Goal: Task Accomplishment & Management: Use online tool/utility

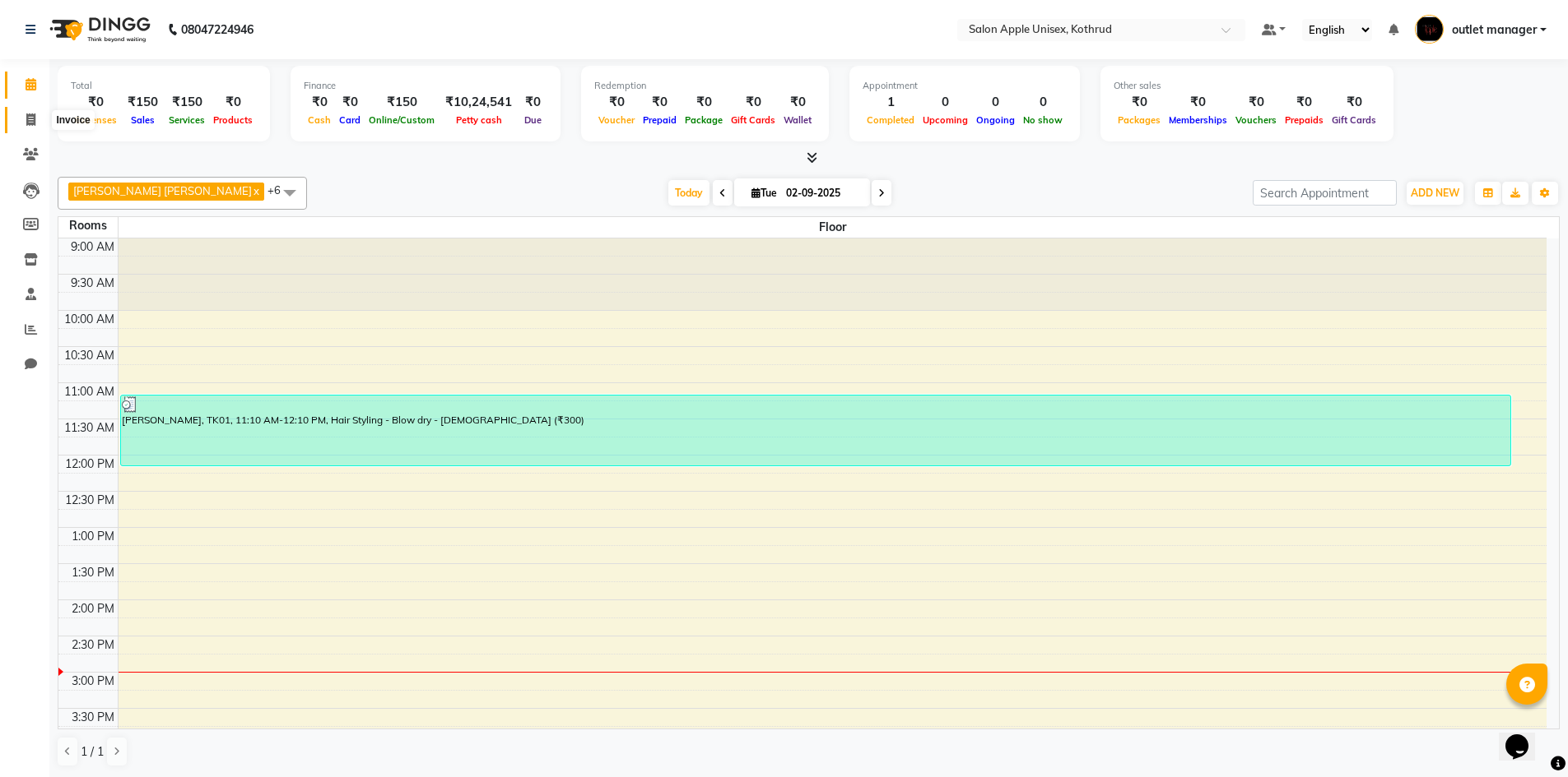
click at [31, 114] on icon at bounding box center [31, 119] width 9 height 12
select select "139"
select select "service"
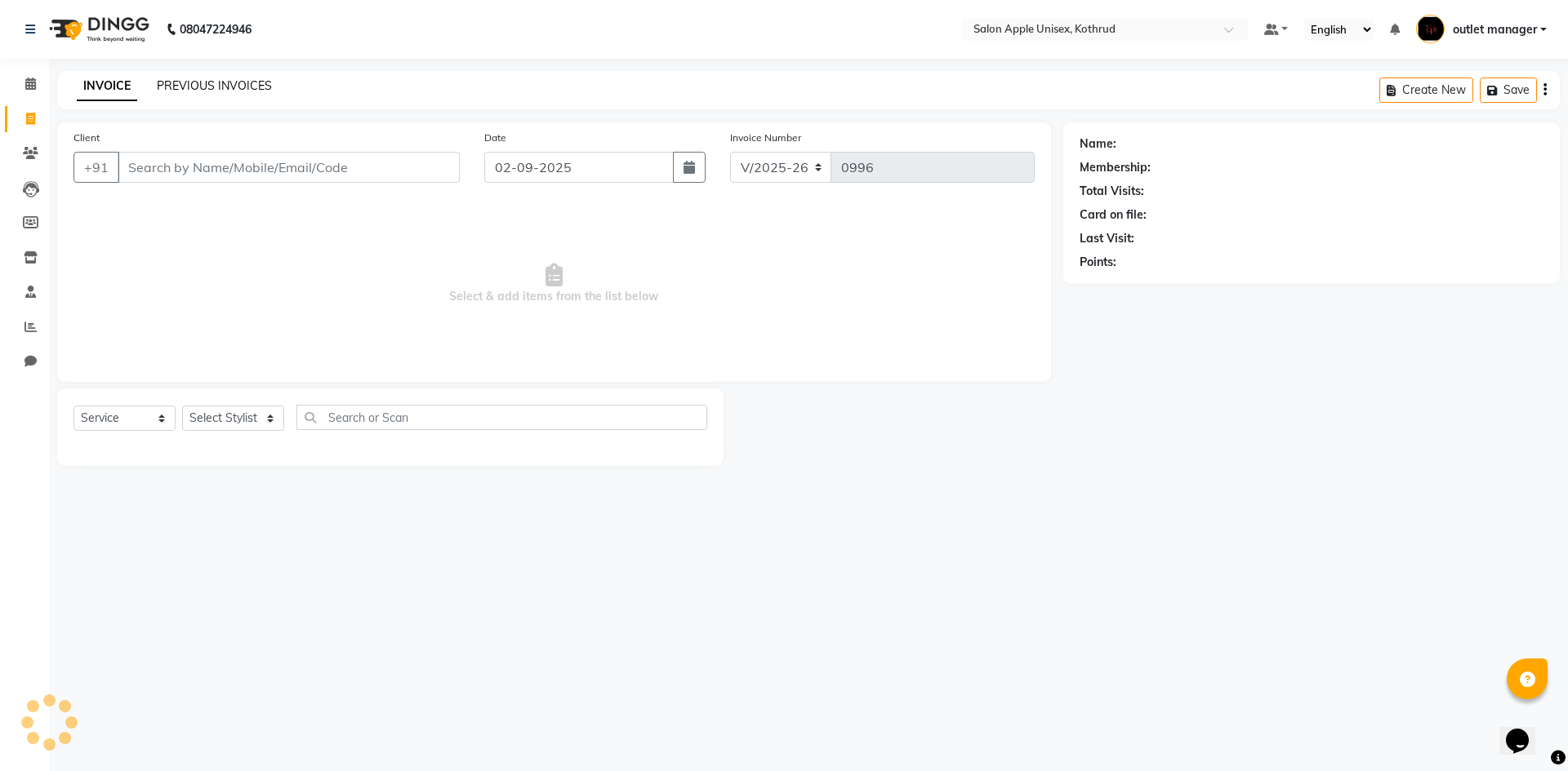
click at [246, 82] on link "PREVIOUS INVOICES" at bounding box center [214, 86] width 115 height 15
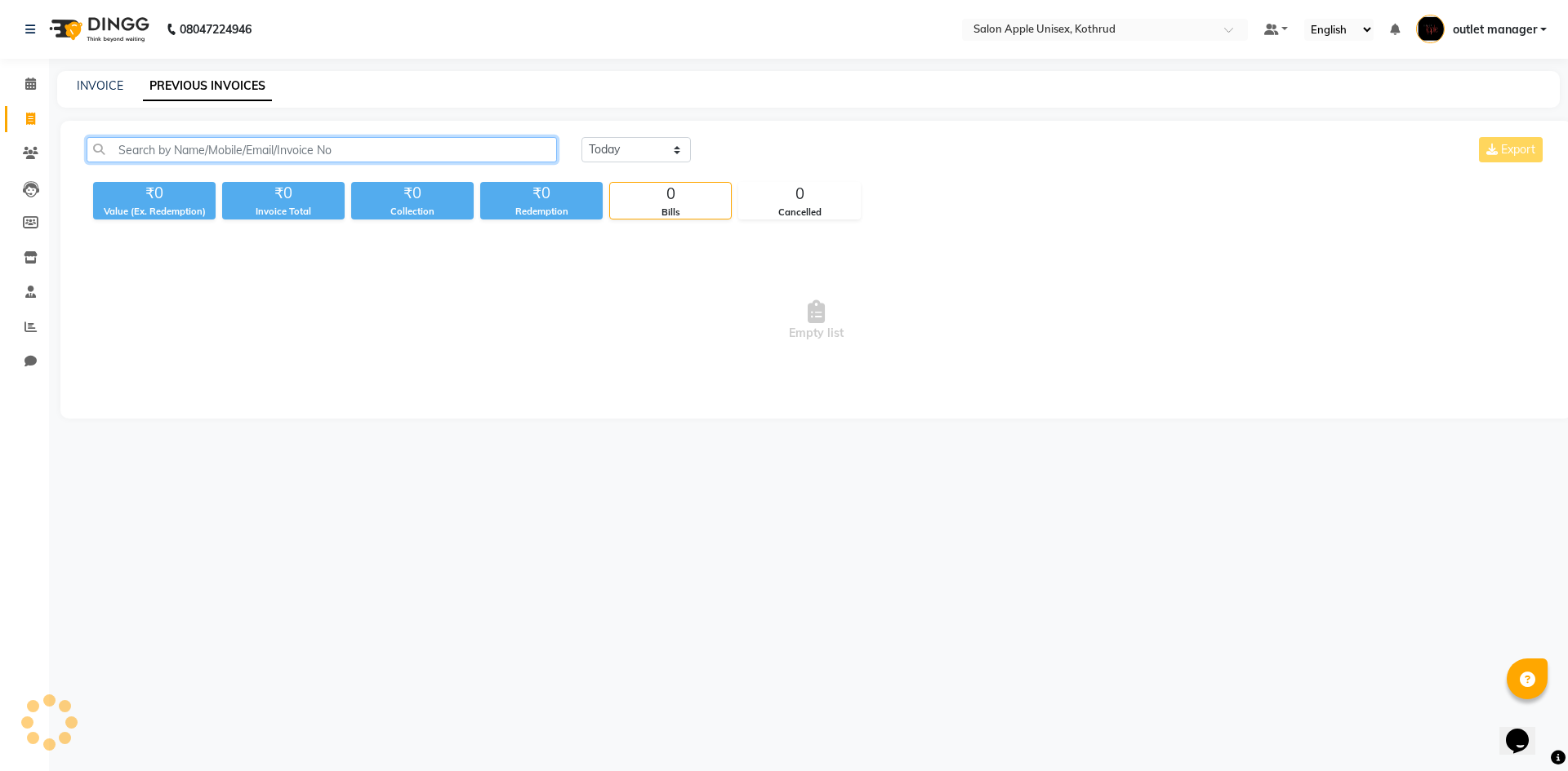
click at [245, 147] on input "text" at bounding box center [322, 149] width 470 height 25
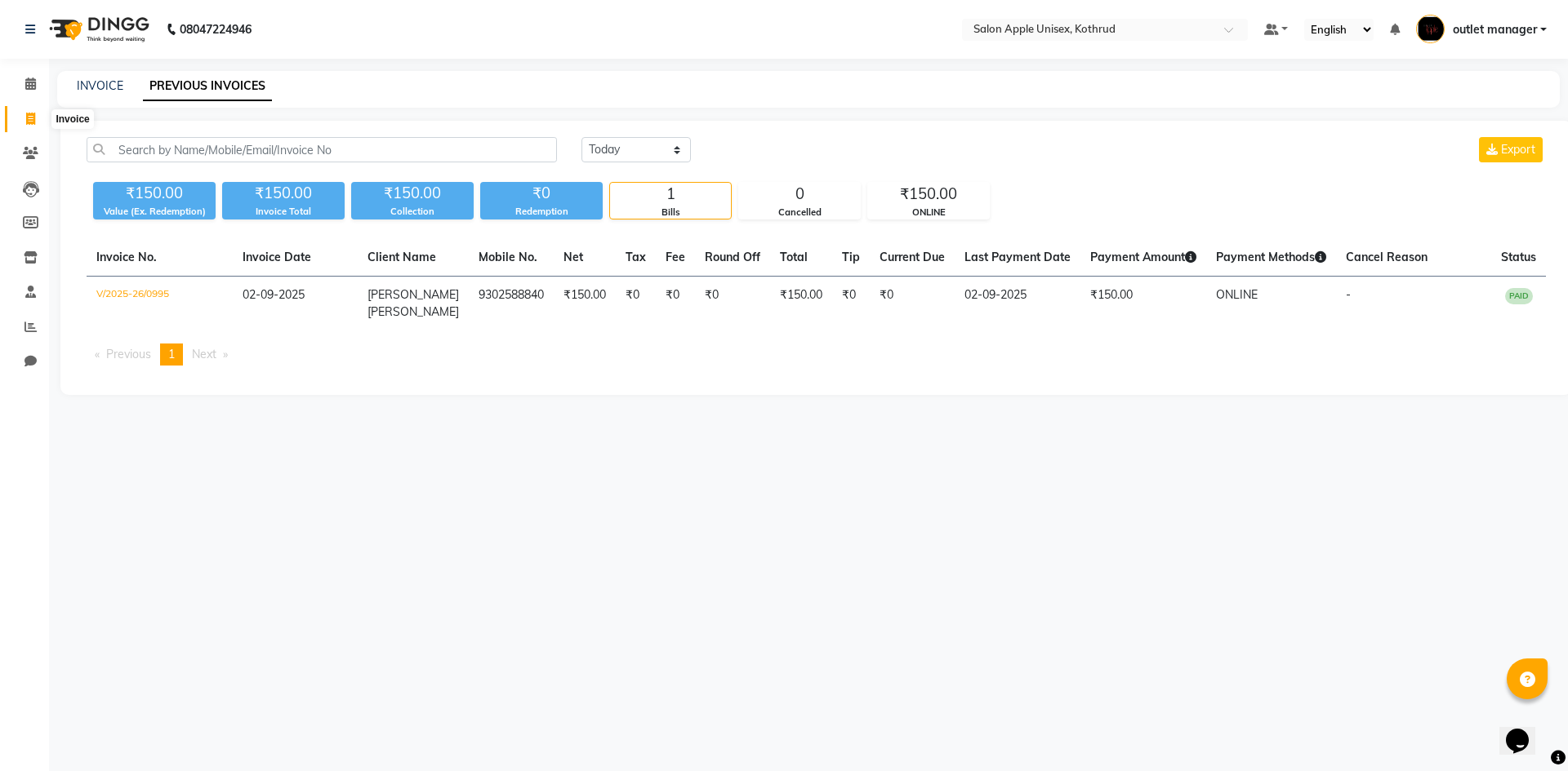
click at [26, 115] on icon at bounding box center [30, 118] width 9 height 12
select select "service"
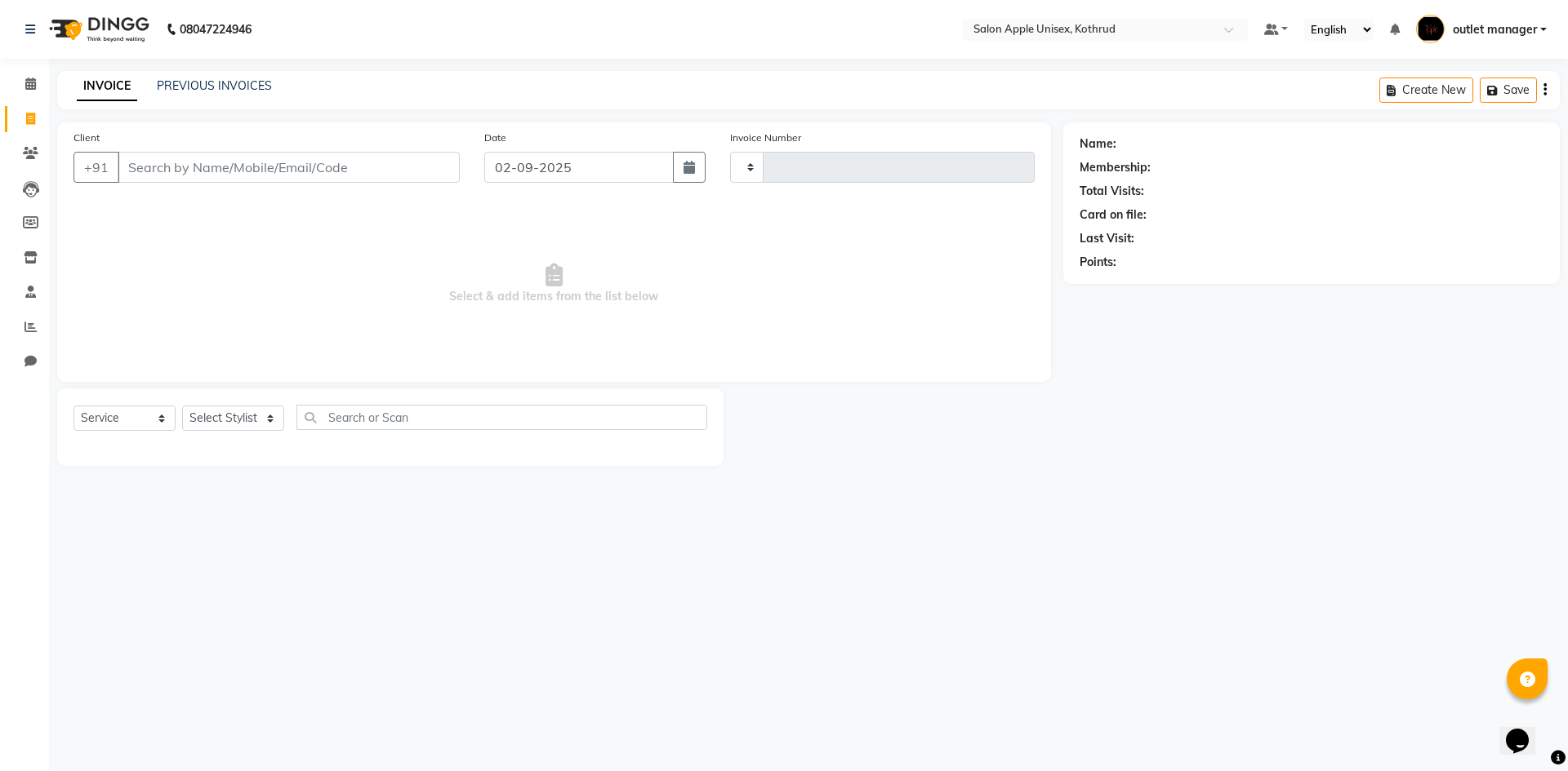
type input "0996"
select select "139"
drag, startPoint x: 273, startPoint y: 161, endPoint x: 266, endPoint y: 155, distance: 9.2
click at [273, 161] on input "Client" at bounding box center [288, 168] width 342 height 31
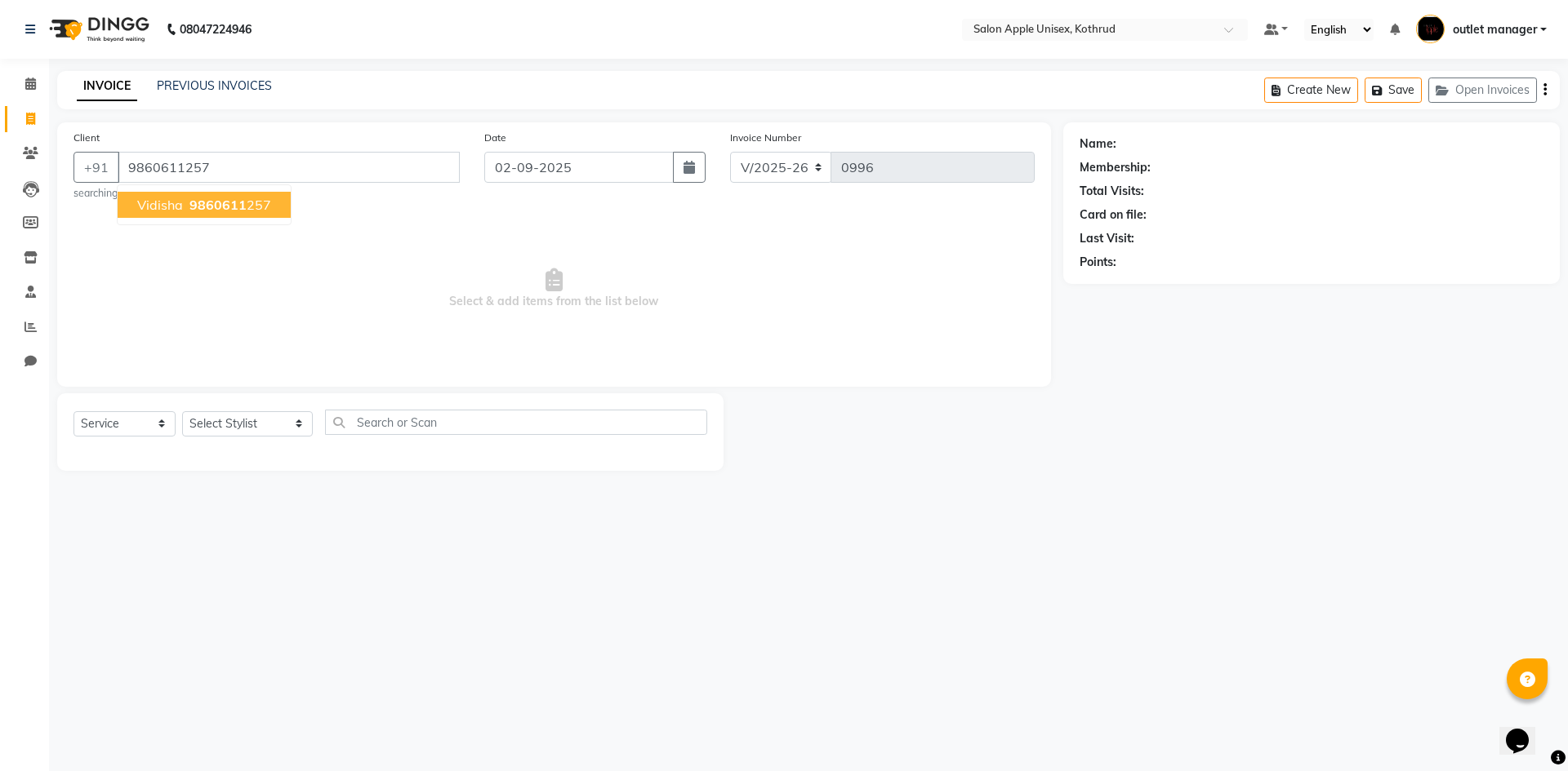
click at [251, 198] on ngb-highlight "9860611 257" at bounding box center [228, 205] width 85 height 17
type input "9860611257"
select select "2: Object"
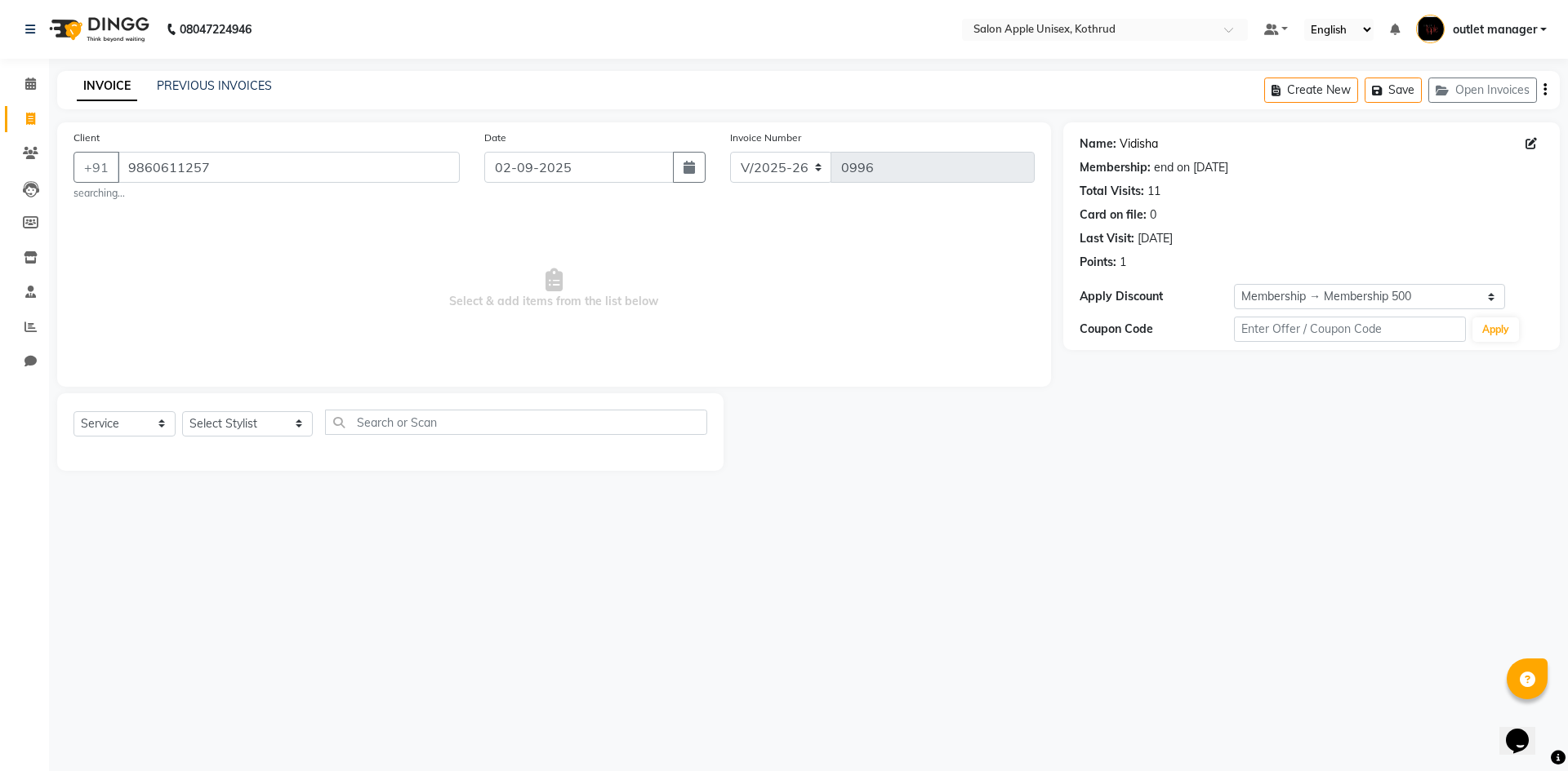
click at [1130, 142] on link "Vidisha" at bounding box center [1139, 144] width 39 height 18
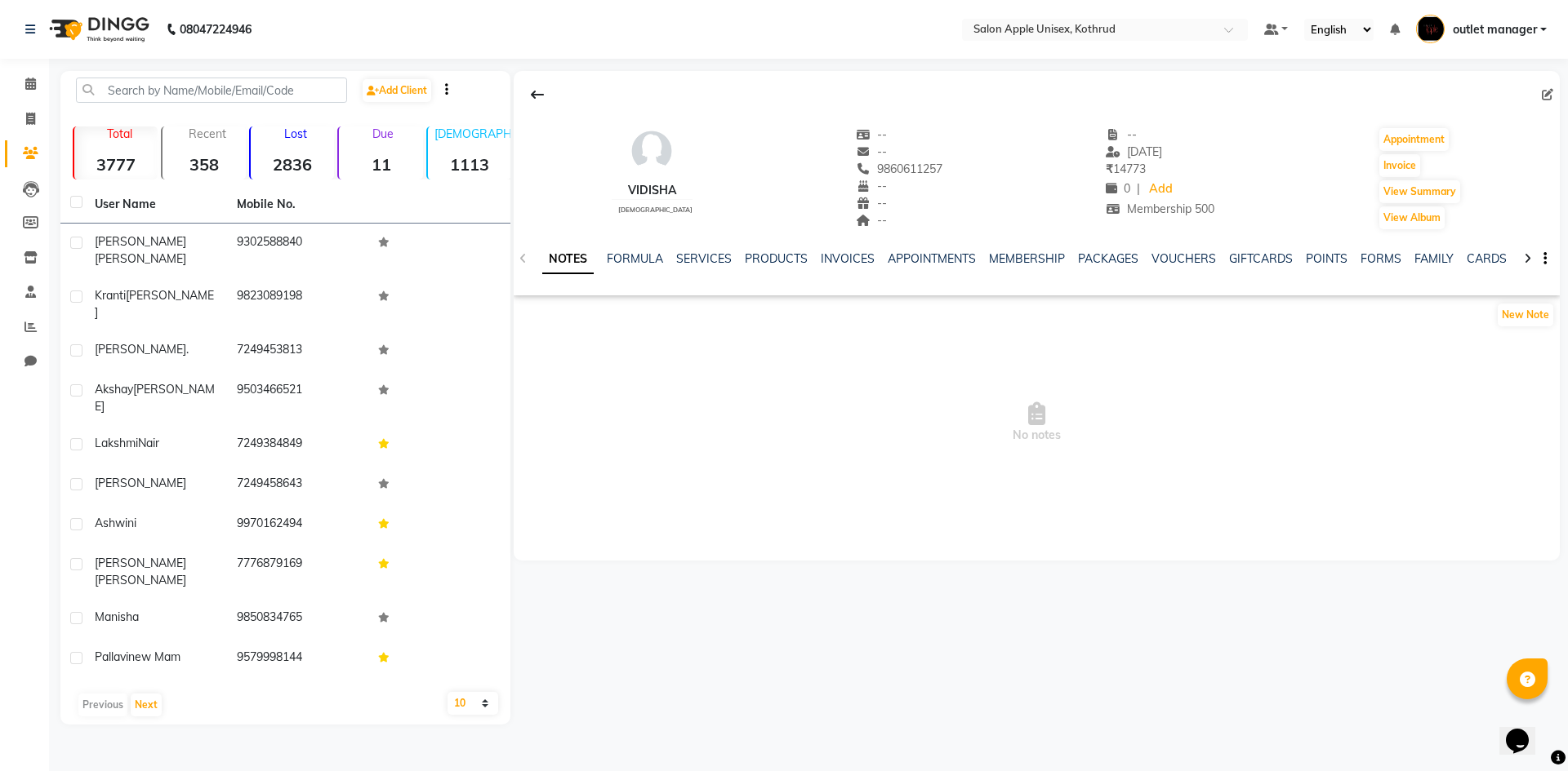
click at [731, 261] on ul "NOTES FORMULA SERVICES PRODUCTS INVOICES APPOINTMENTS MEMBERSHIP PACKAGES VOUCH…" at bounding box center [1060, 259] width 1037 height 18
click at [707, 258] on link "SERVICES" at bounding box center [704, 259] width 55 height 15
